Goal: Task Accomplishment & Management: Use online tool/utility

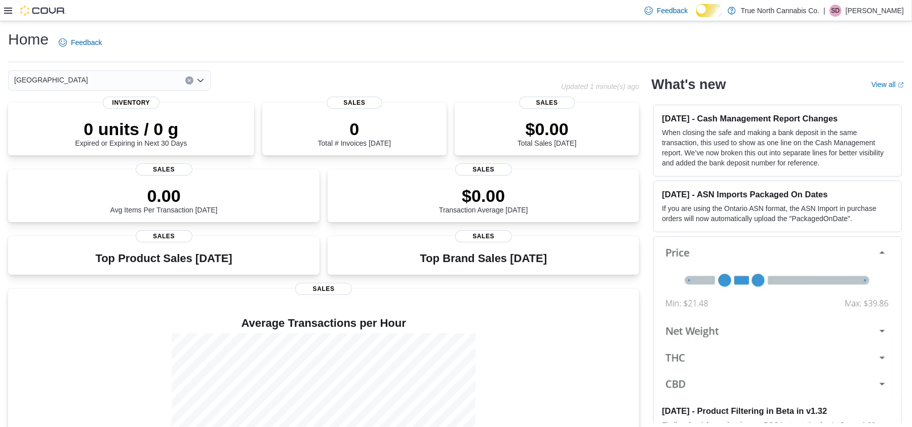
click at [7, 8] on icon at bounding box center [8, 11] width 8 height 6
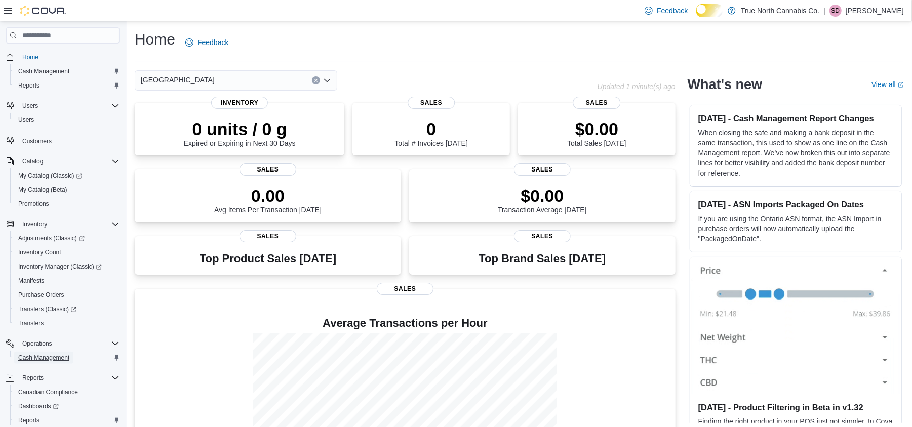
click at [45, 360] on span "Cash Management" at bounding box center [43, 358] width 51 height 8
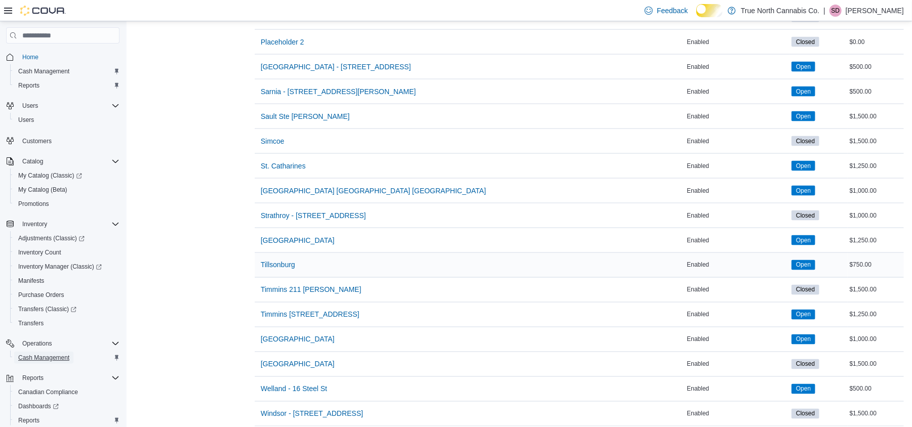
scroll to position [1161, 0]
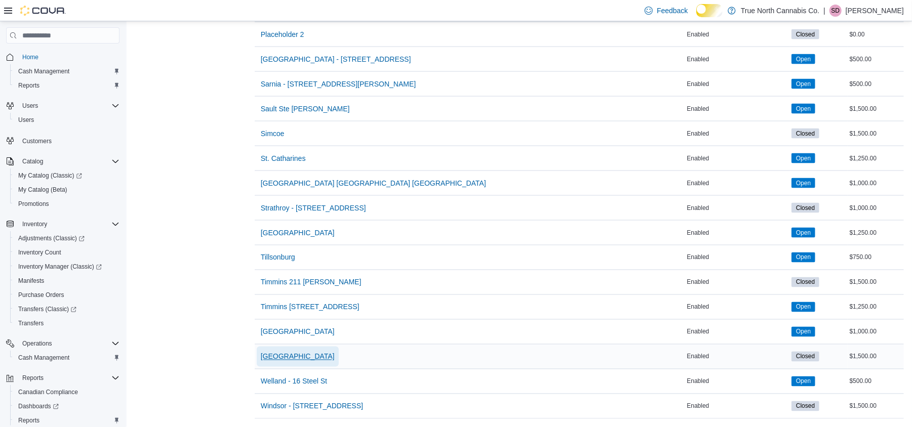
click at [319, 352] on span "[GEOGRAPHIC_DATA]" at bounding box center [298, 357] width 74 height 10
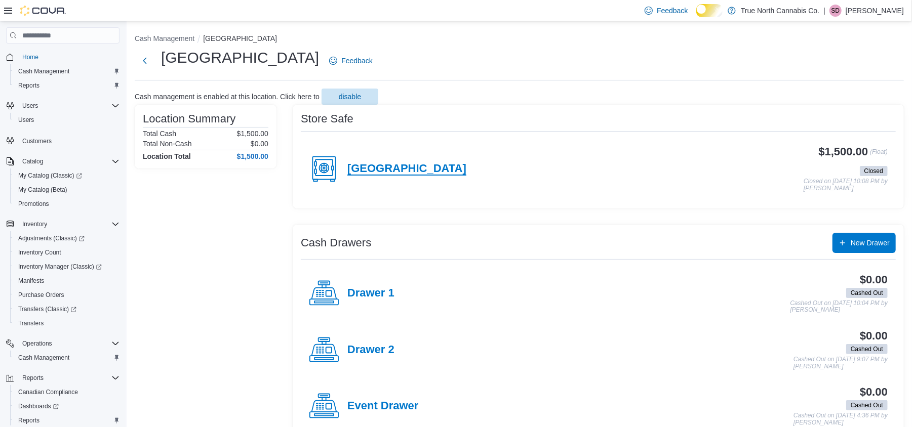
click at [405, 176] on h4 "[GEOGRAPHIC_DATA]" at bounding box center [406, 169] width 119 height 13
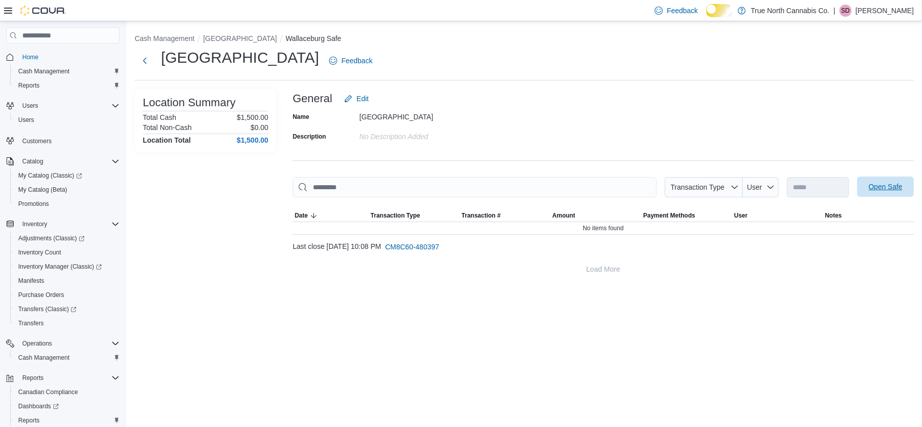
click at [883, 192] on span "Open Safe" at bounding box center [886, 187] width 34 height 10
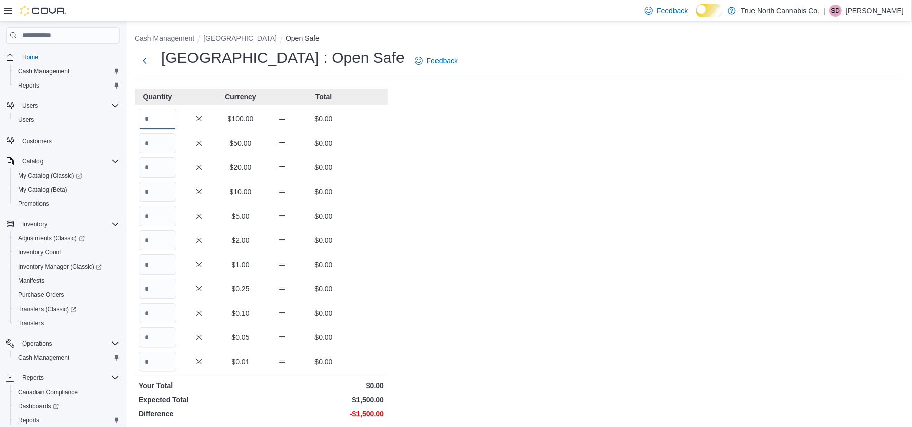
click at [154, 129] on input "Quantity" at bounding box center [157, 119] width 37 height 20
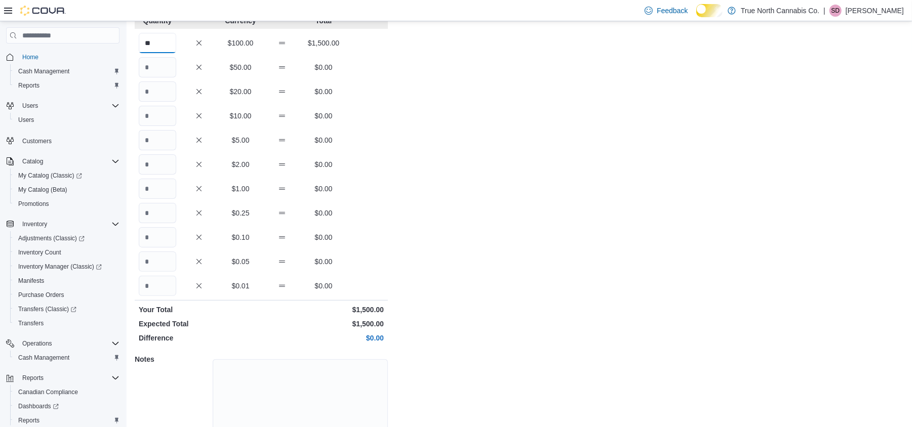
scroll to position [134, 0]
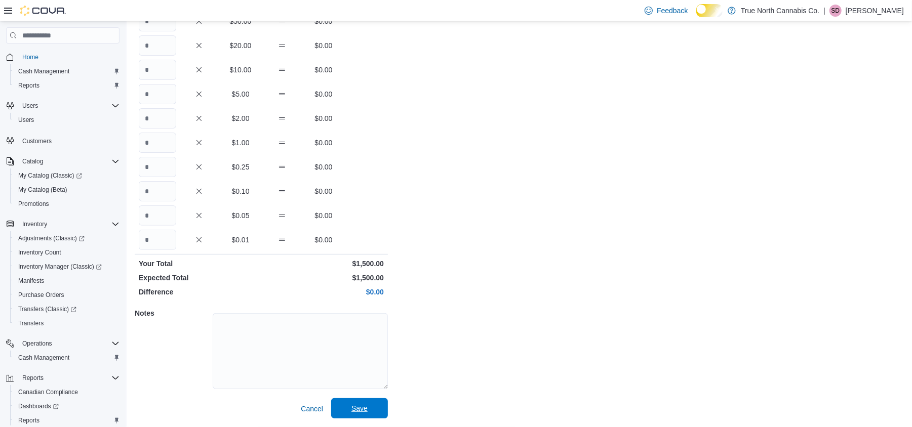
type input "**"
click at [366, 410] on span "Save" at bounding box center [359, 409] width 16 height 10
